Goal: Obtain resource: Download file/media

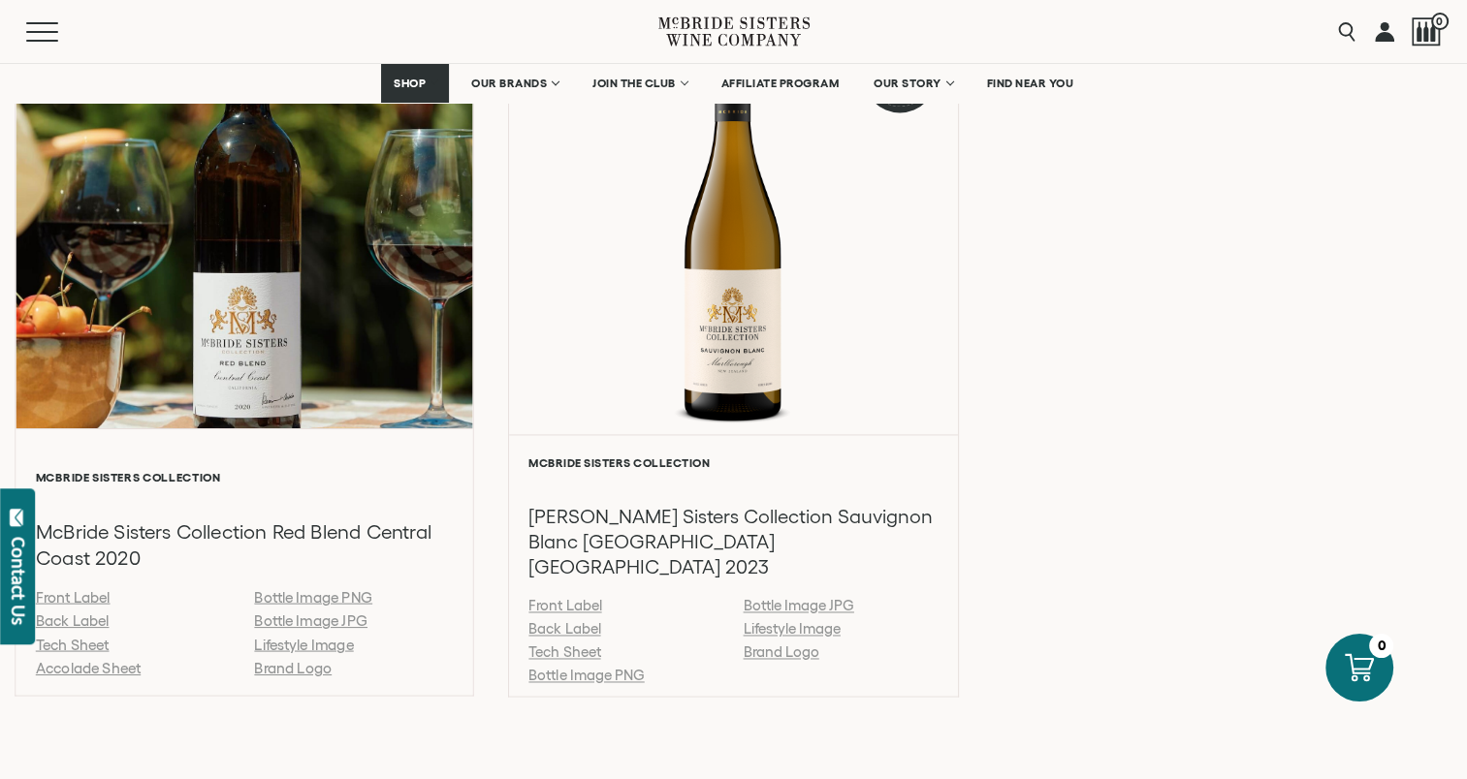
scroll to position [2811, 0]
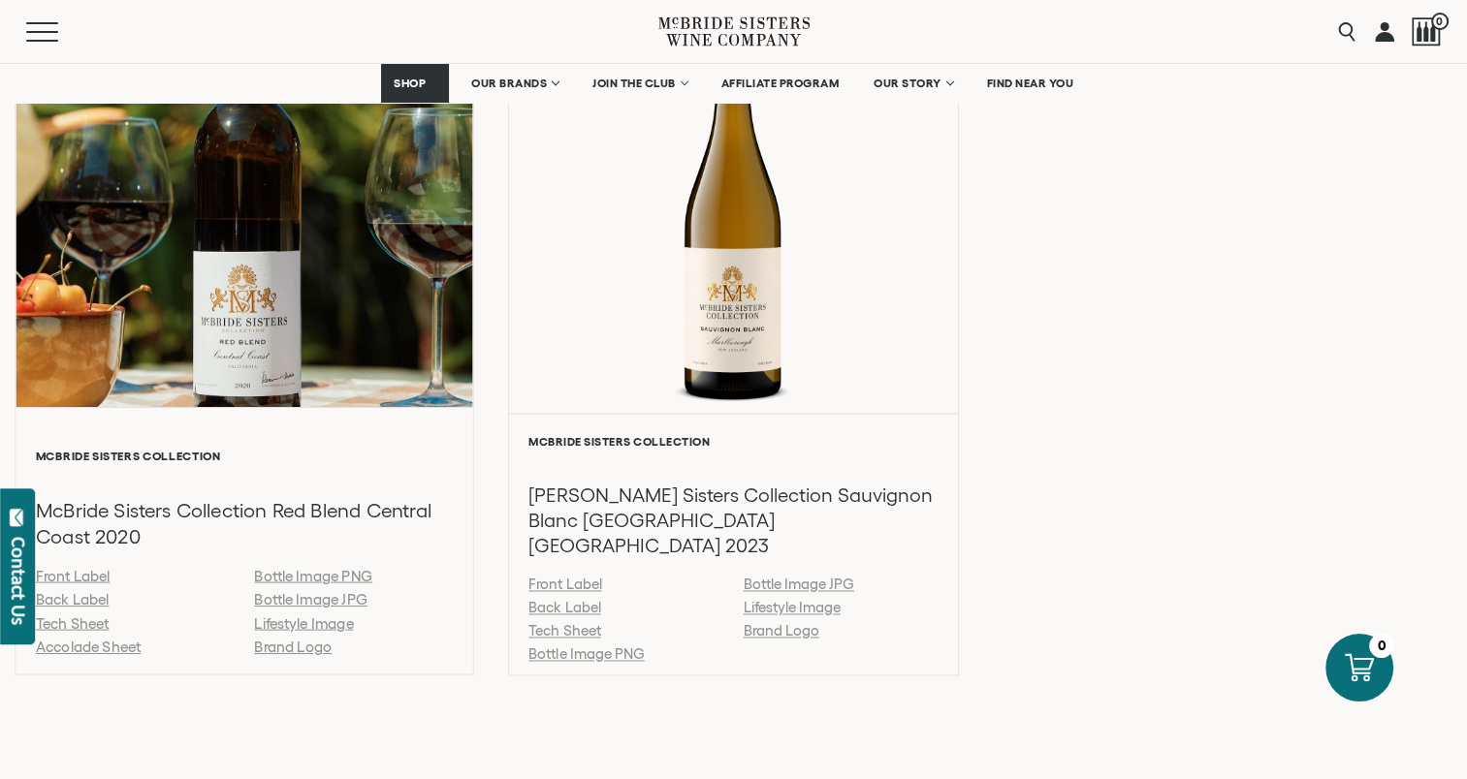
drag, startPoint x: 131, startPoint y: 621, endPoint x: 171, endPoint y: 624, distance: 39.9
click at [131, 638] on link "Accolade Sheet" at bounding box center [88, 646] width 105 height 16
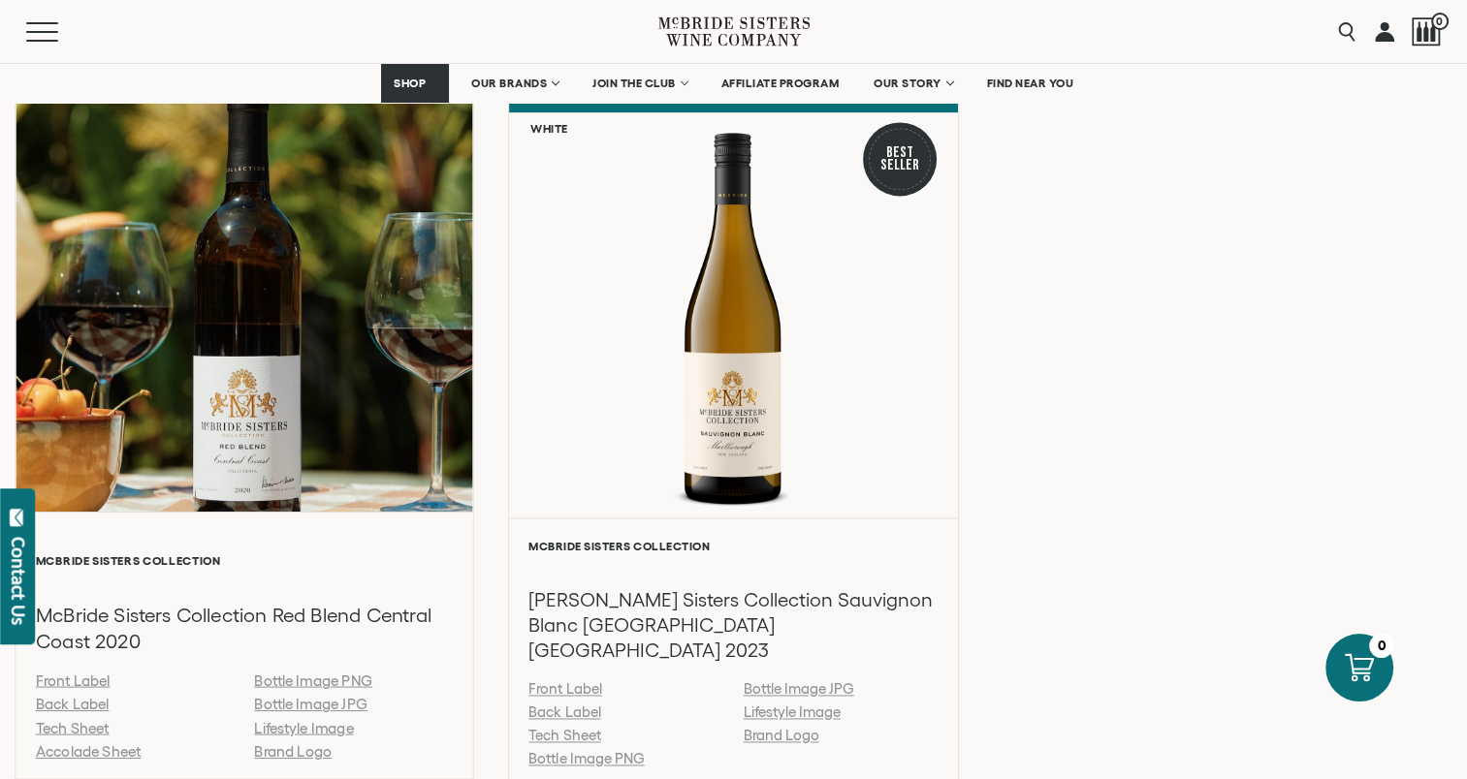
scroll to position [2714, 0]
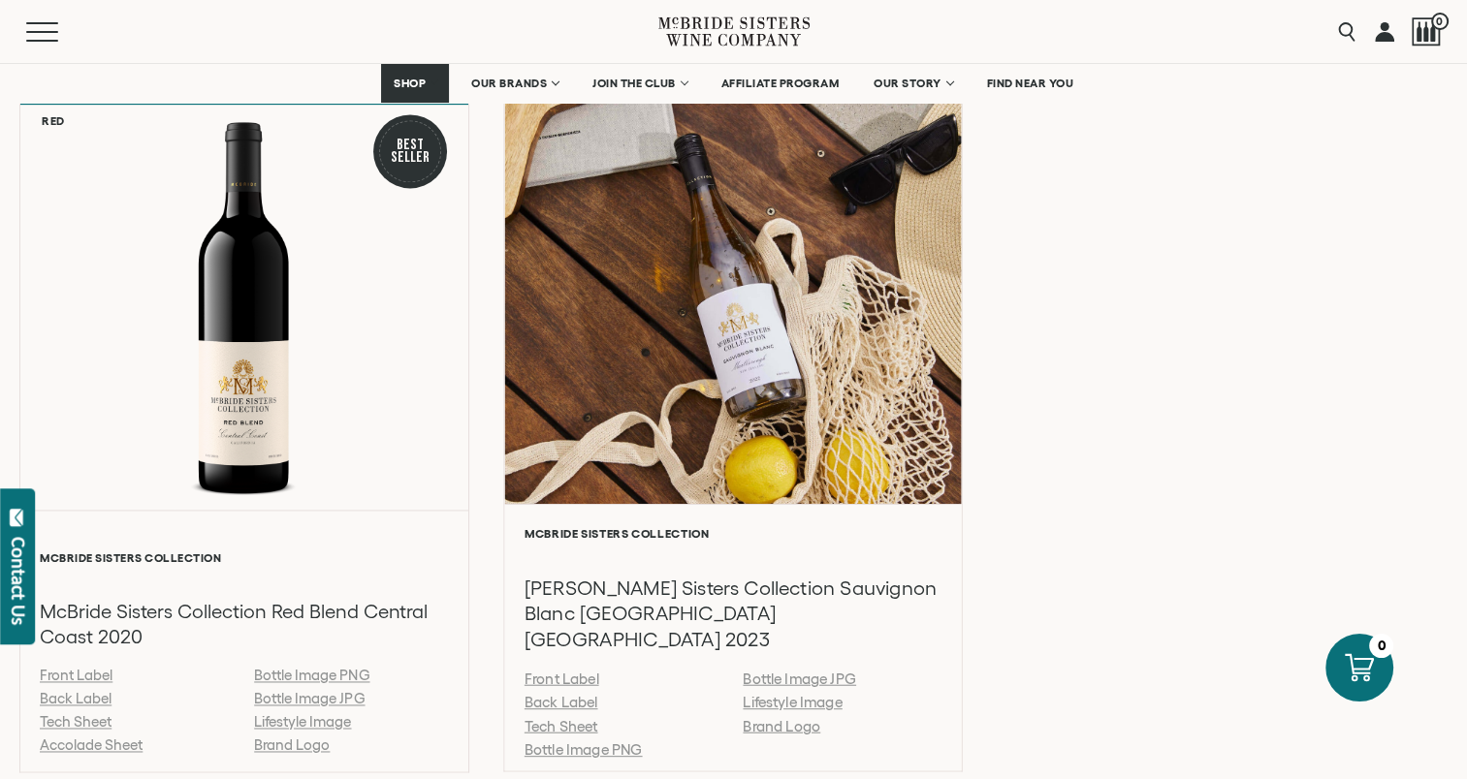
click at [608, 741] on link "Bottle Image PNG" at bounding box center [583, 749] width 118 height 16
click at [938, 317] on div at bounding box center [734, 296] width 458 height 413
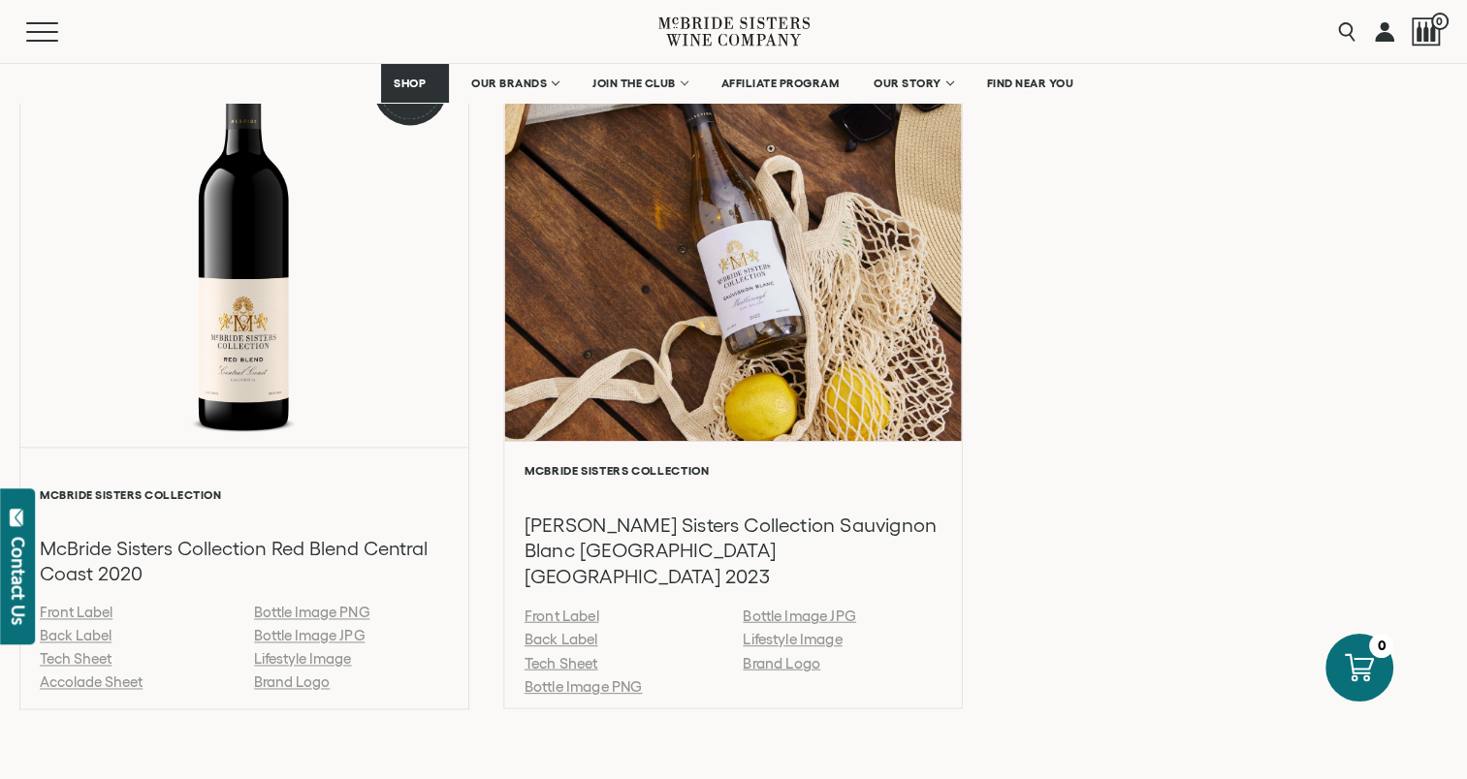
scroll to position [2811, 0]
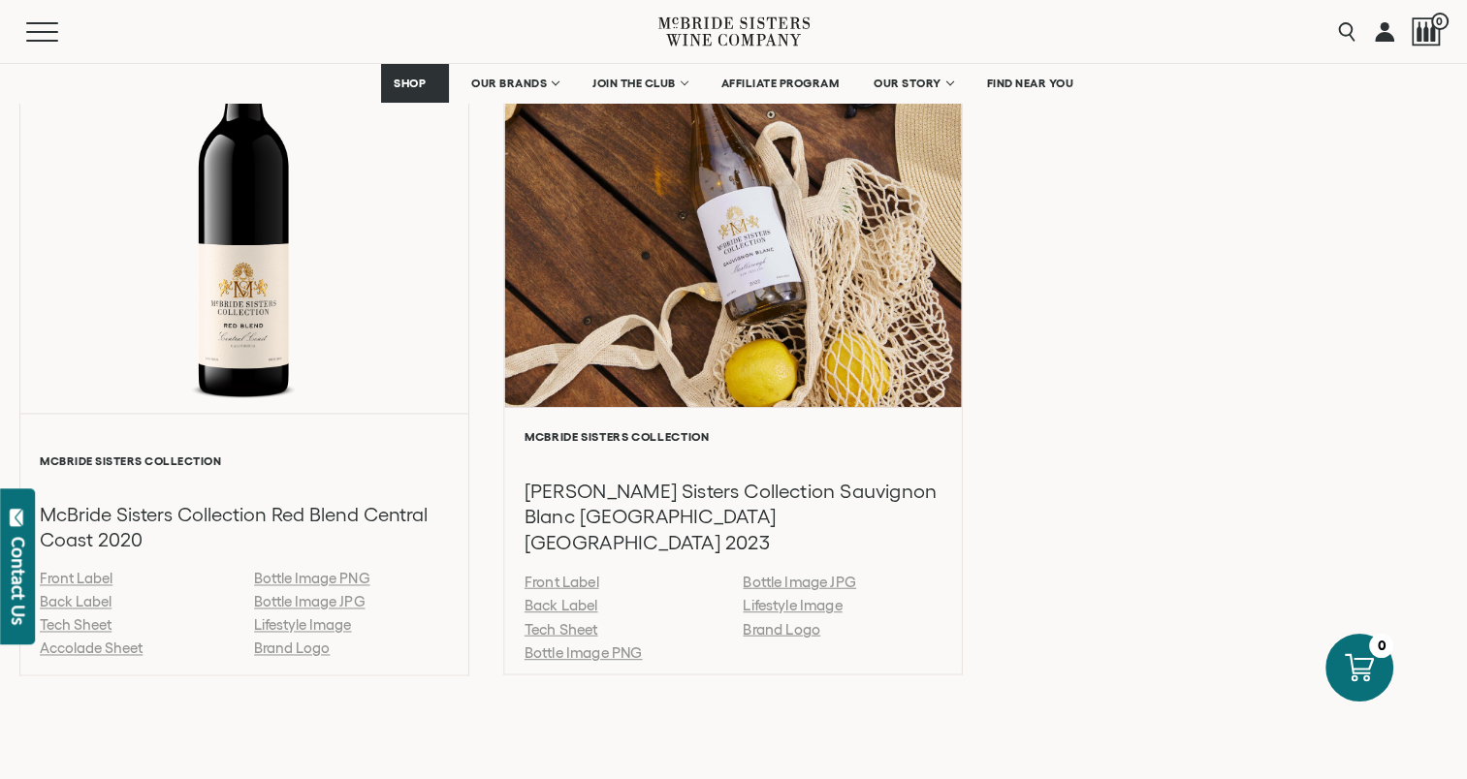
click at [580, 620] on link "Tech Sheet" at bounding box center [561, 628] width 74 height 16
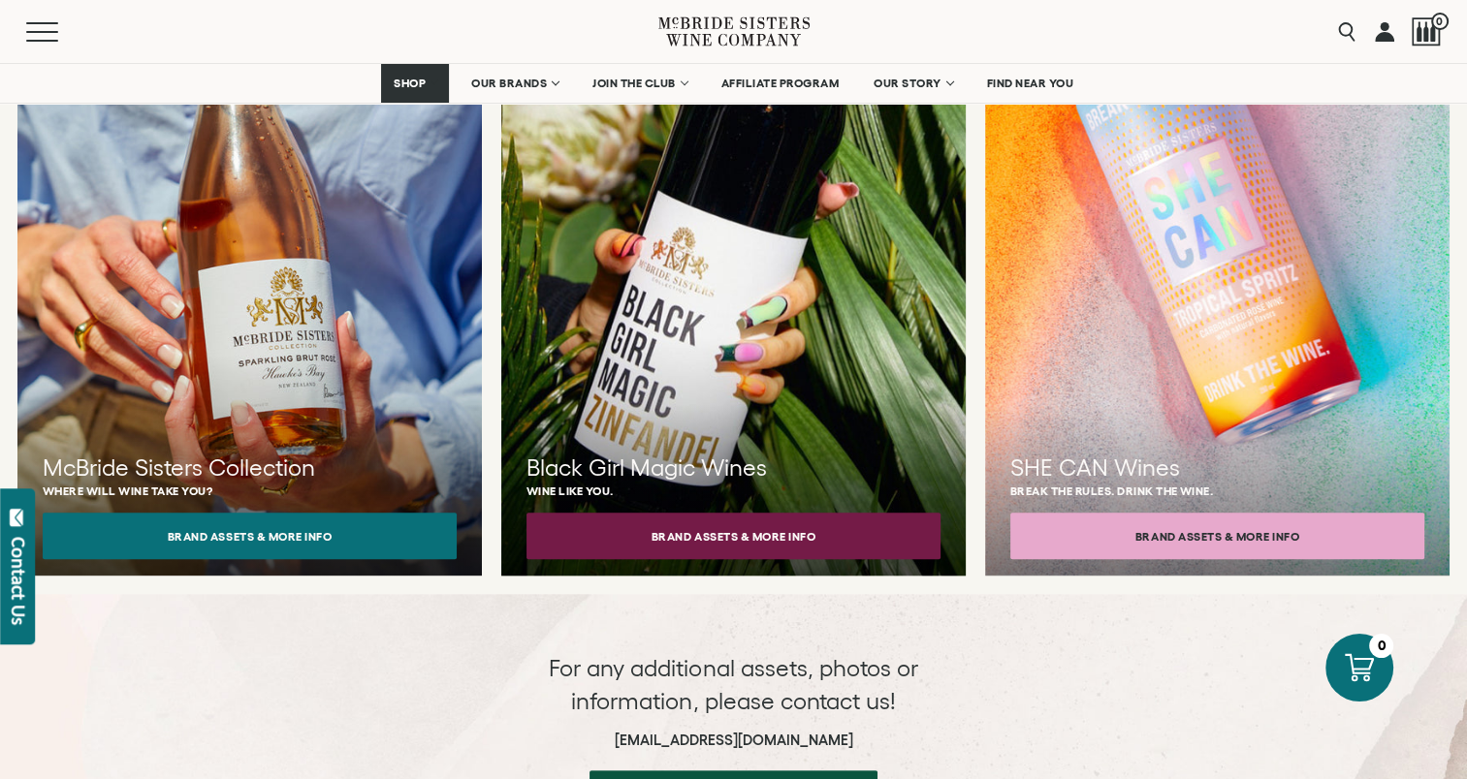
click at [693, 410] on div "Black Girl Magic Wines Wine like you. Brand Assets & More Info" at bounding box center [733, 252] width 464 height 675
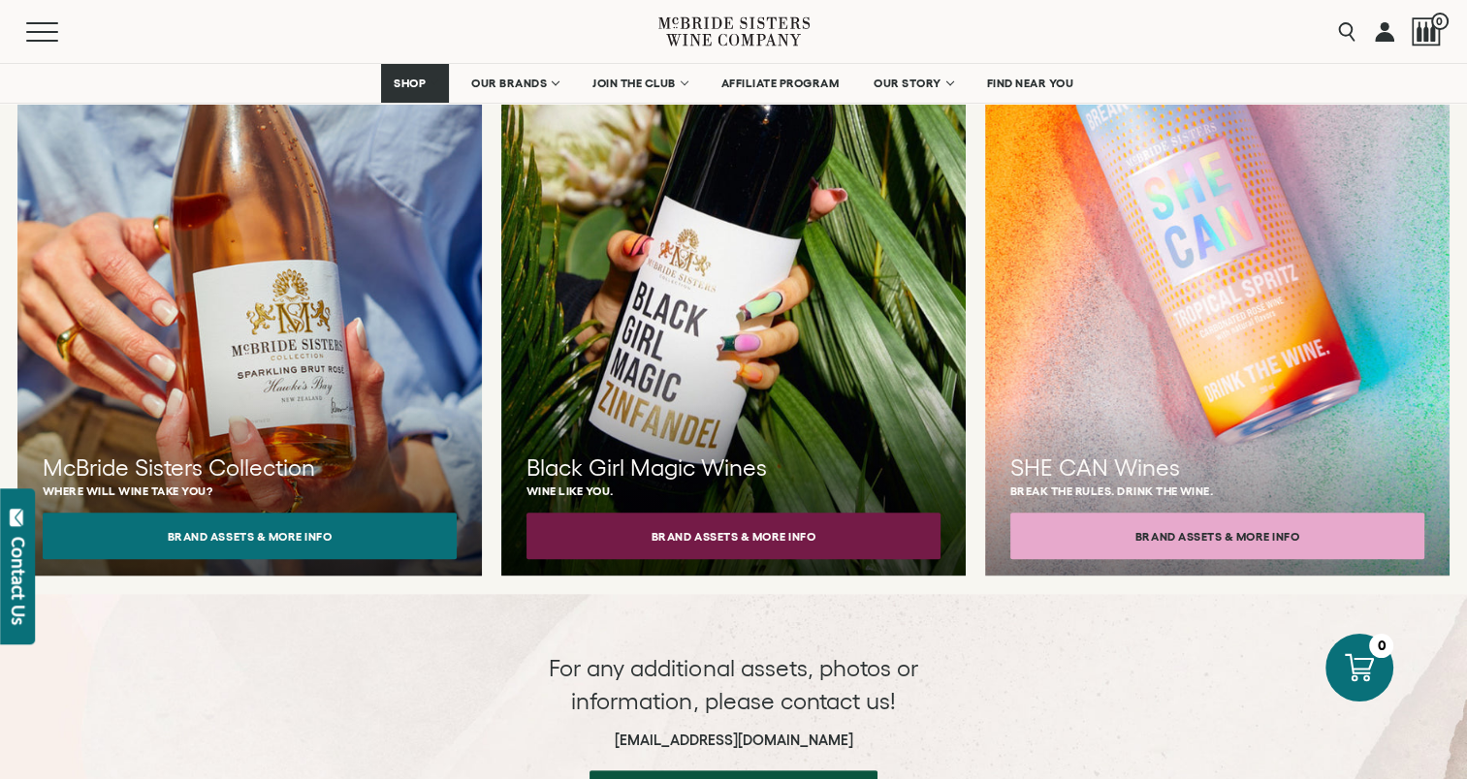
click at [255, 452] on h3 "McBride Sisters Collection" at bounding box center [250, 468] width 414 height 33
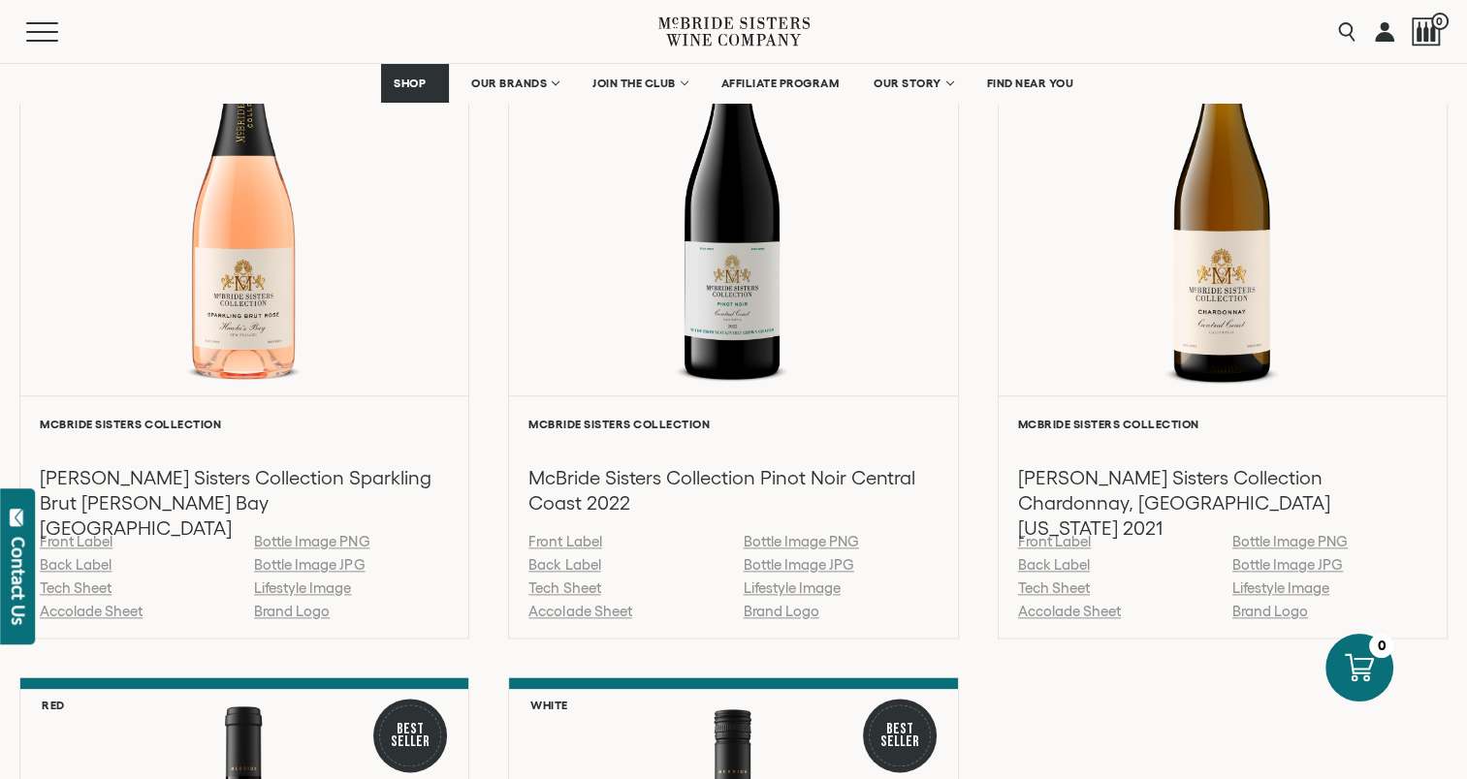
scroll to position [2133, 0]
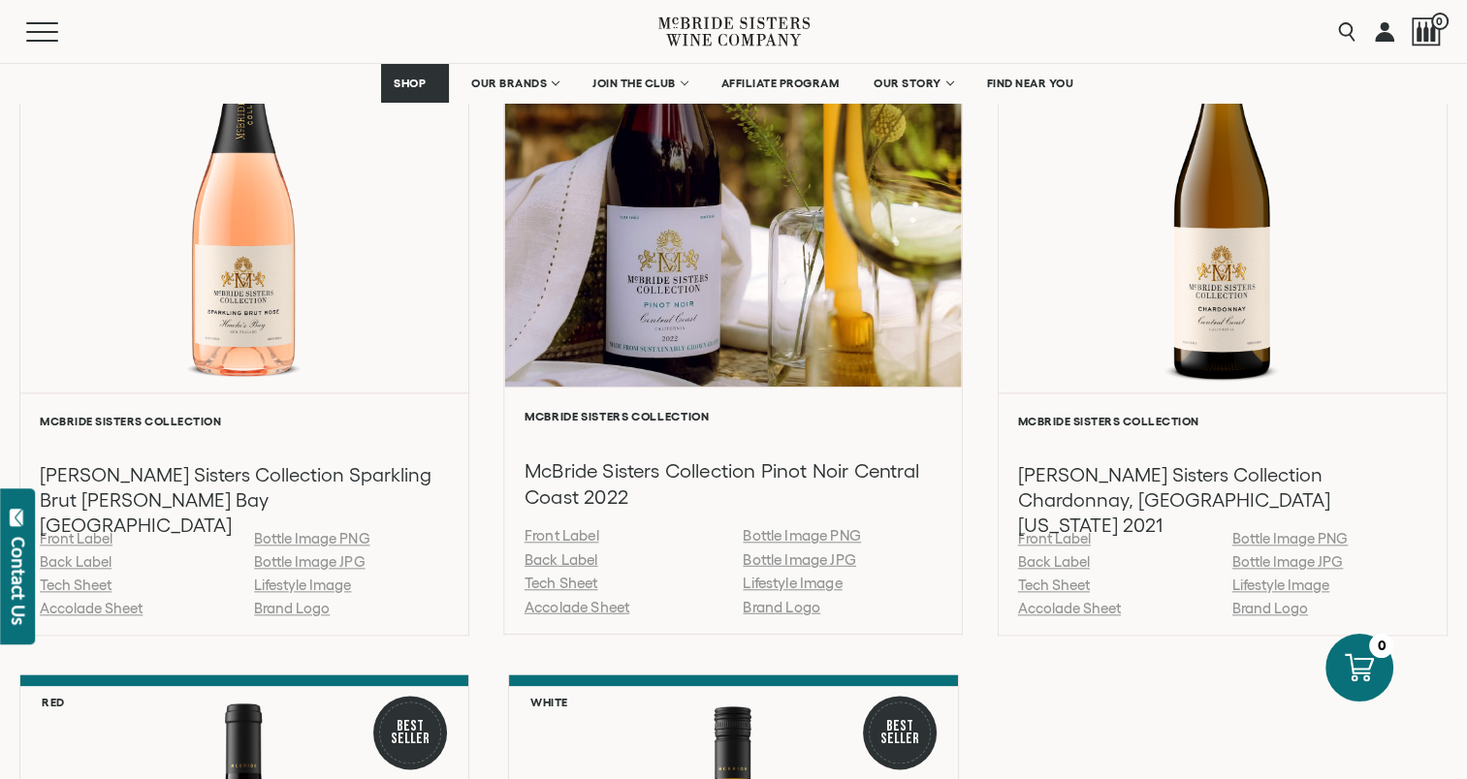
click at [595, 600] on link "Accolade Sheet" at bounding box center [576, 606] width 105 height 16
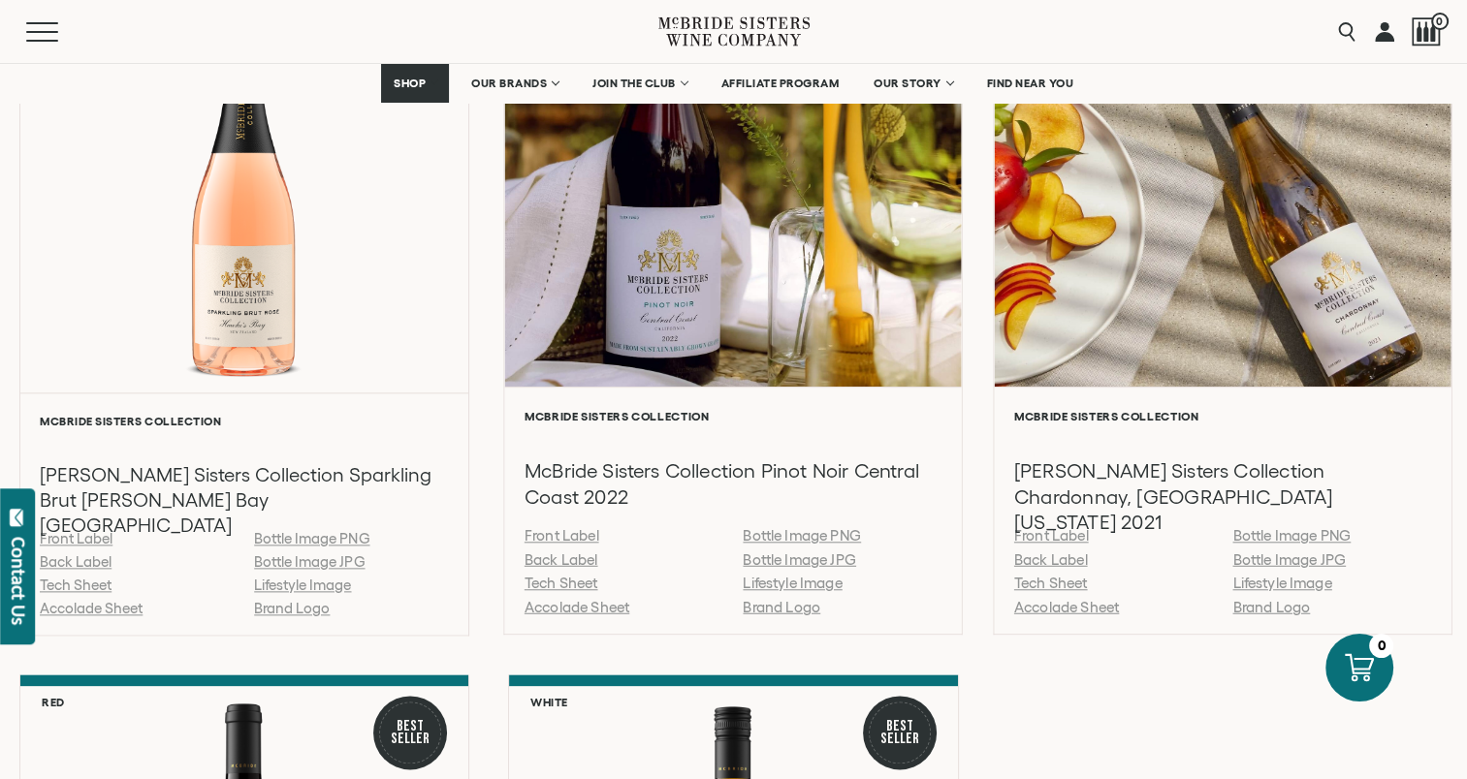
scroll to position [2230, 0]
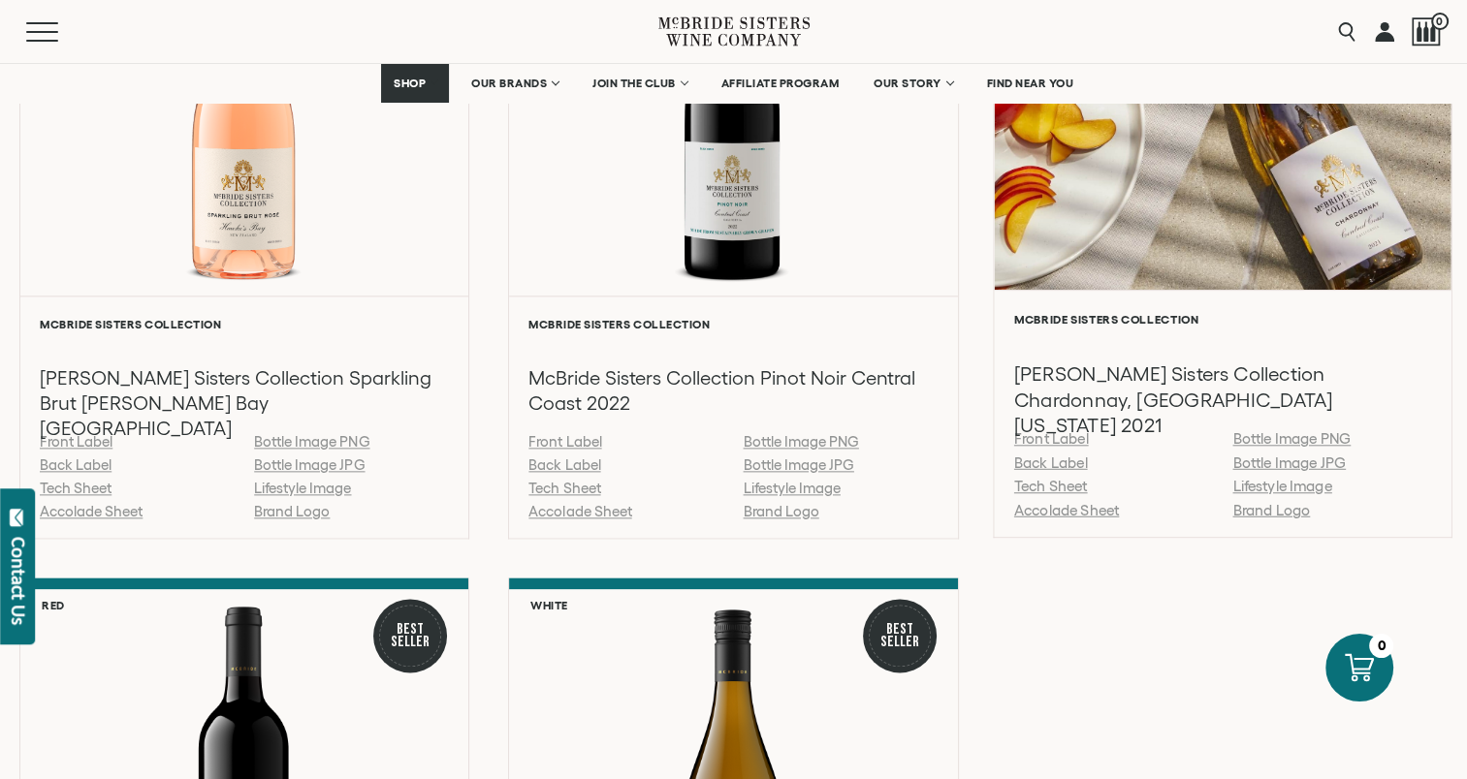
click at [1049, 507] on link "Accolade Sheet" at bounding box center [1065, 509] width 105 height 16
